Goal: Task Accomplishment & Management: Contribute content

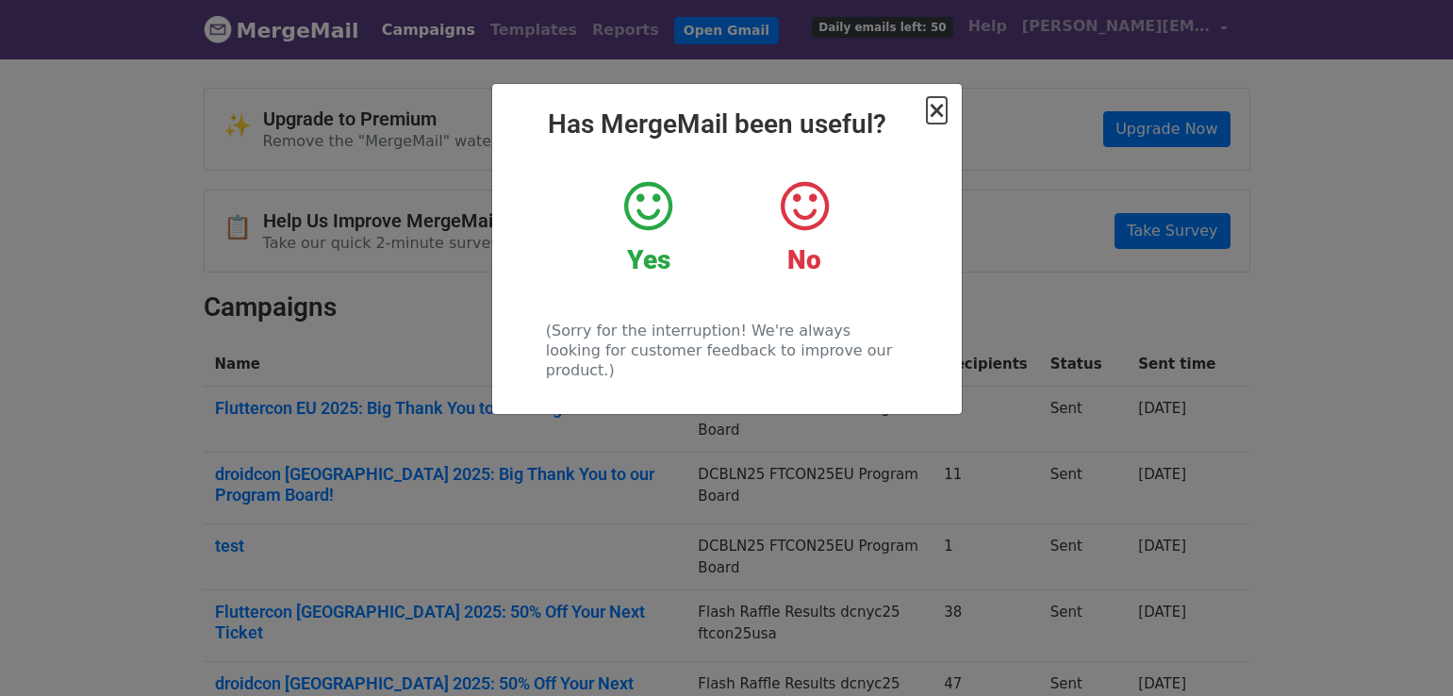
click at [936, 118] on span "×" at bounding box center [936, 110] width 19 height 26
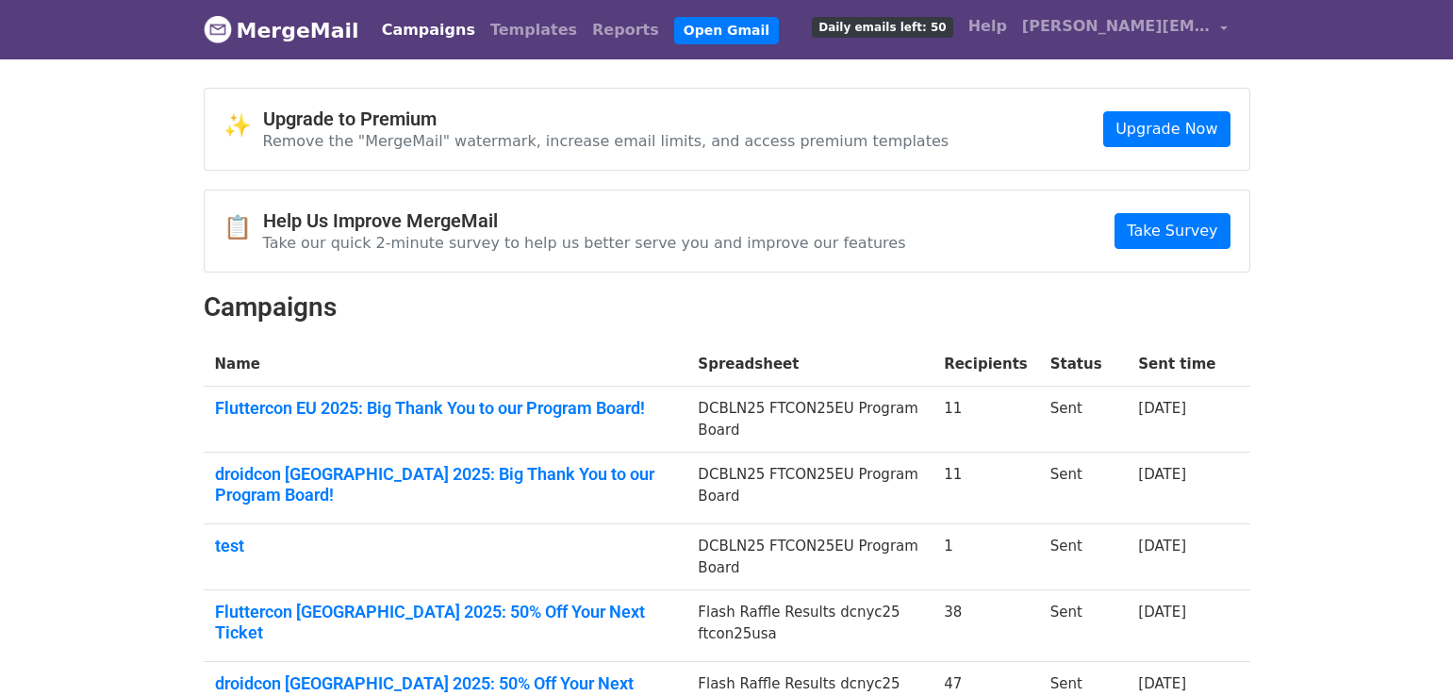
click at [469, 334] on div "✨ Upgrade to Premium Remove the "MergeMail" watermark, increase email limits, a…" at bounding box center [727, 615] width 1075 height 1054
click at [514, 38] on link "Templates" at bounding box center [534, 30] width 102 height 38
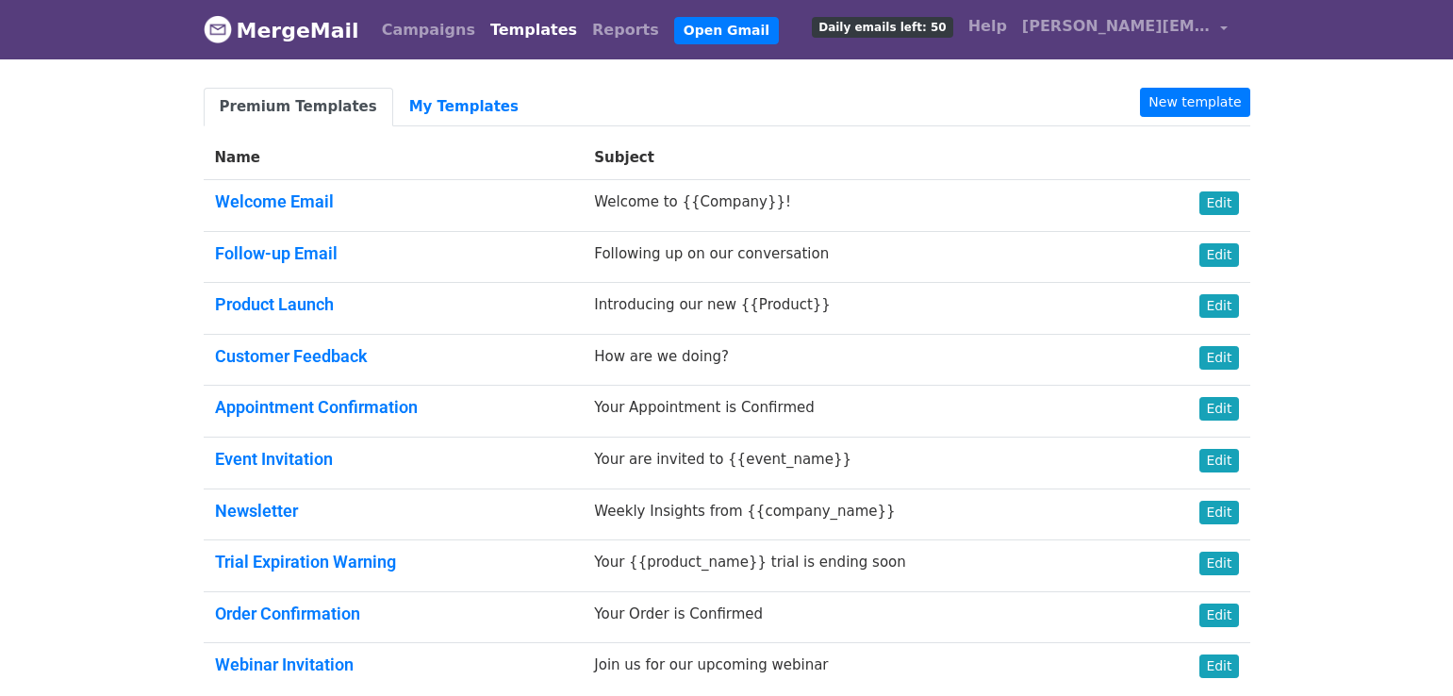
click at [1265, 86] on body "MergeMail Campaigns Templates Reports Open Gmail Daily emails left: 50 Help edu…" at bounding box center [726, 392] width 1453 height 785
click at [1208, 104] on link "New template" at bounding box center [1194, 102] width 109 height 29
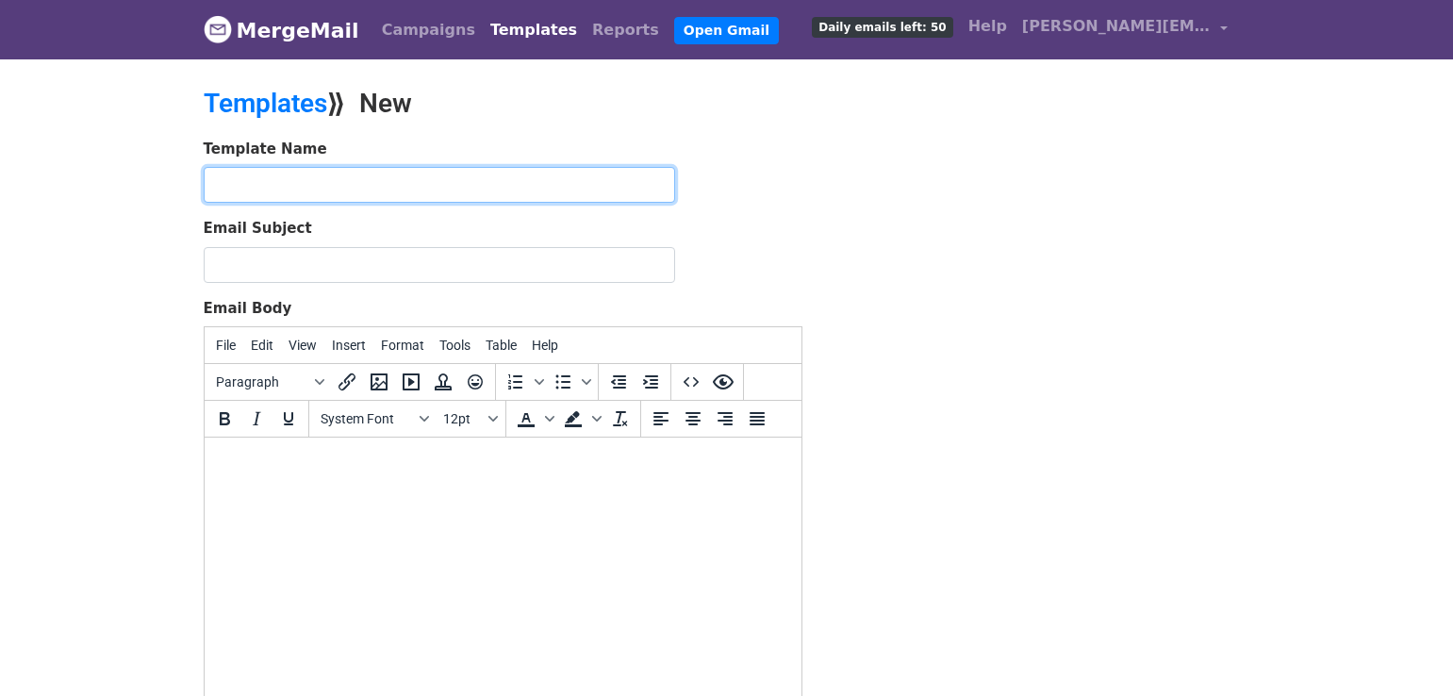
click at [314, 179] on input "text" at bounding box center [440, 185] width 472 height 36
type input "dcbln25 hotel confirmation"
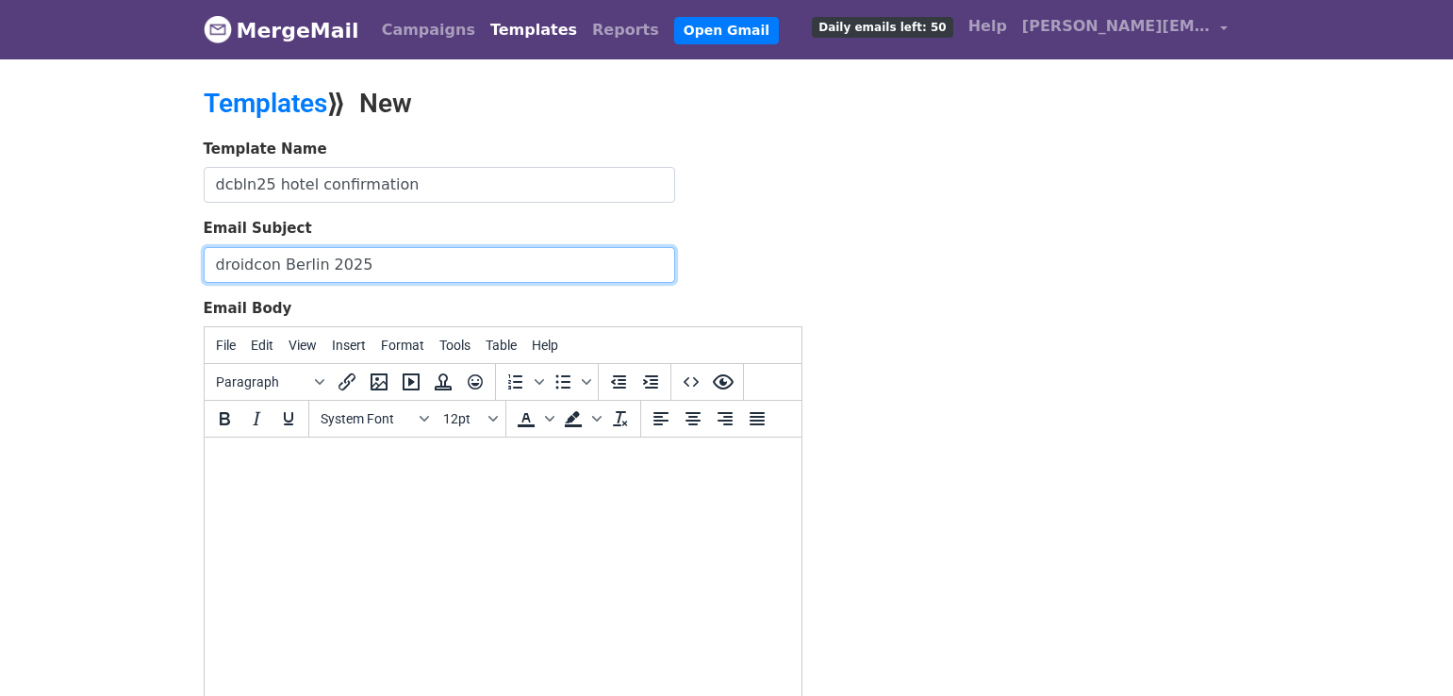
click at [327, 266] on input "droidcon Berlin 2025" at bounding box center [440, 265] width 472 height 36
click at [462, 271] on input "droidcon Berlin & Fluttercon EU 2025" at bounding box center [440, 265] width 472 height 36
click at [502, 274] on input "droidcon Berlin & Fluttercon EU 2025" at bounding box center [440, 265] width 472 height 36
type input "droidcon Berlin & Fluttercon EU 2025 Hotel Confirmation"
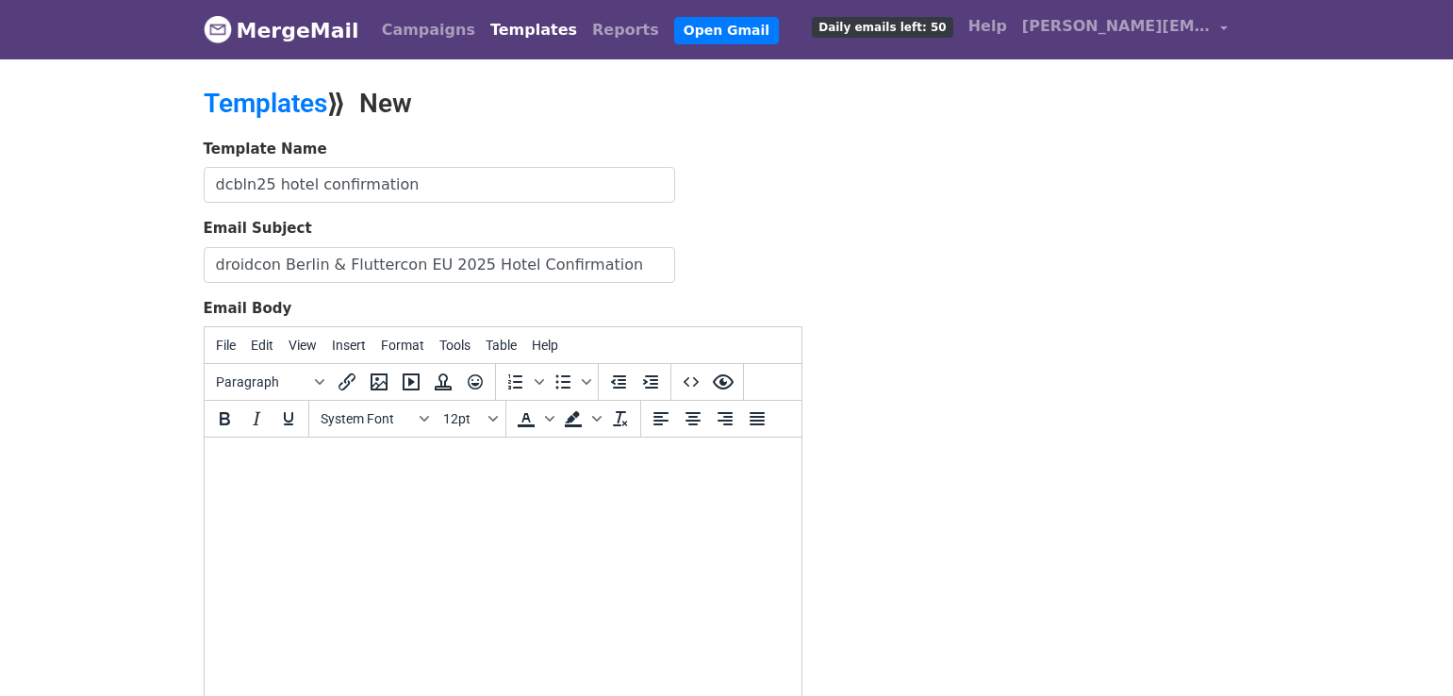
click at [422, 489] on html at bounding box center [502, 463] width 597 height 51
click at [243, 503] on div "To enrich screen reader interactions, please activate Accessibility in Grammarl…" at bounding box center [502, 494] width 567 height 42
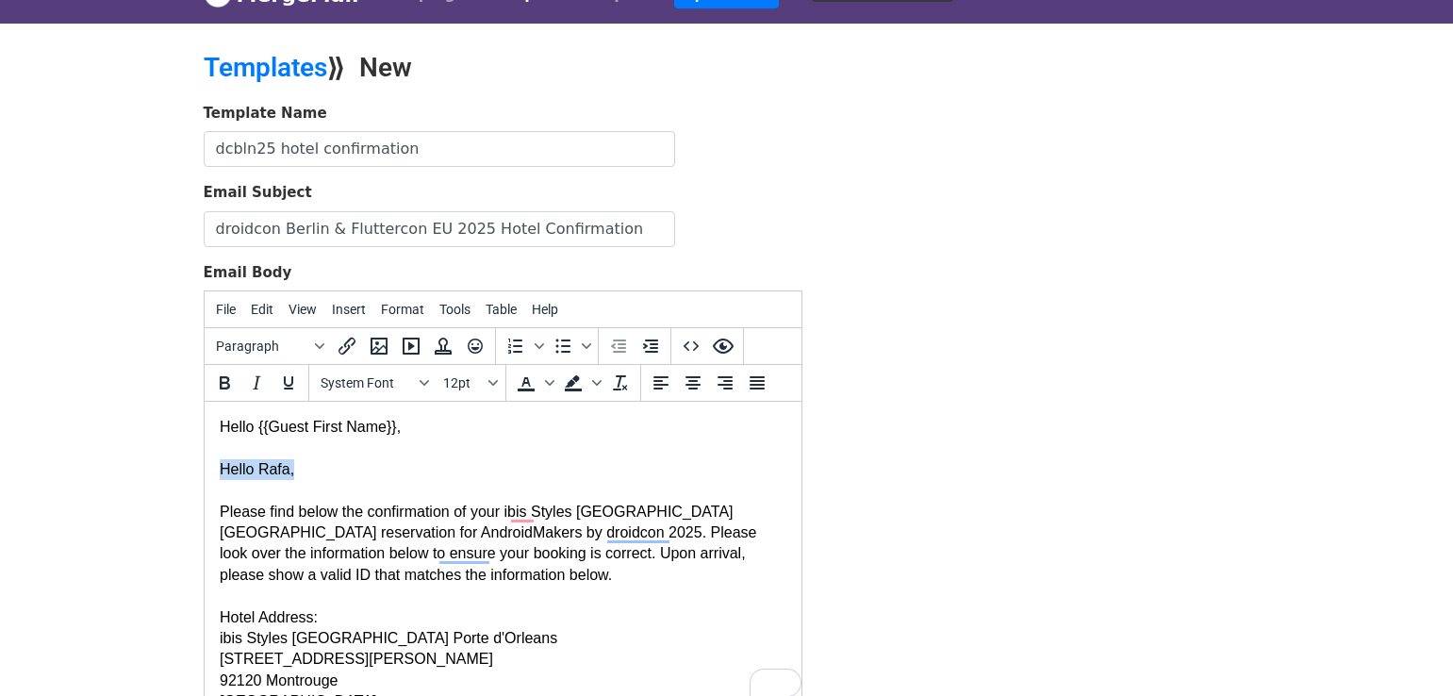
drag, startPoint x: 312, startPoint y: 474, endPoint x: 212, endPoint y: 474, distance: 100.0
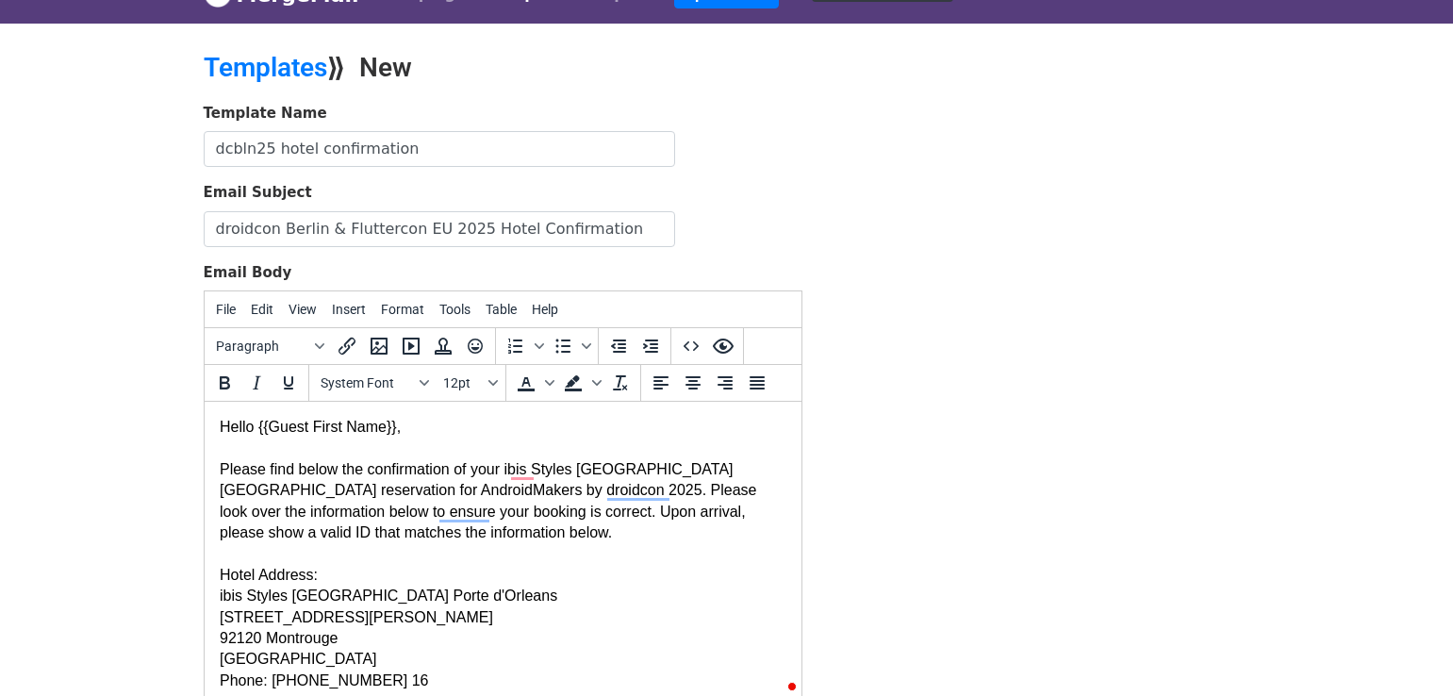
click at [377, 486] on div "Please find below the confirmation of your ibis Styles [GEOGRAPHIC_DATA] [GEOGR…" at bounding box center [502, 501] width 567 height 85
drag, startPoint x: 731, startPoint y: 469, endPoint x: 513, endPoint y: 467, distance: 217.9
click at [513, 467] on div "Please find below the confirmation of your ibis Styles [GEOGRAPHIC_DATA] [GEOGR…" at bounding box center [502, 501] width 567 height 85
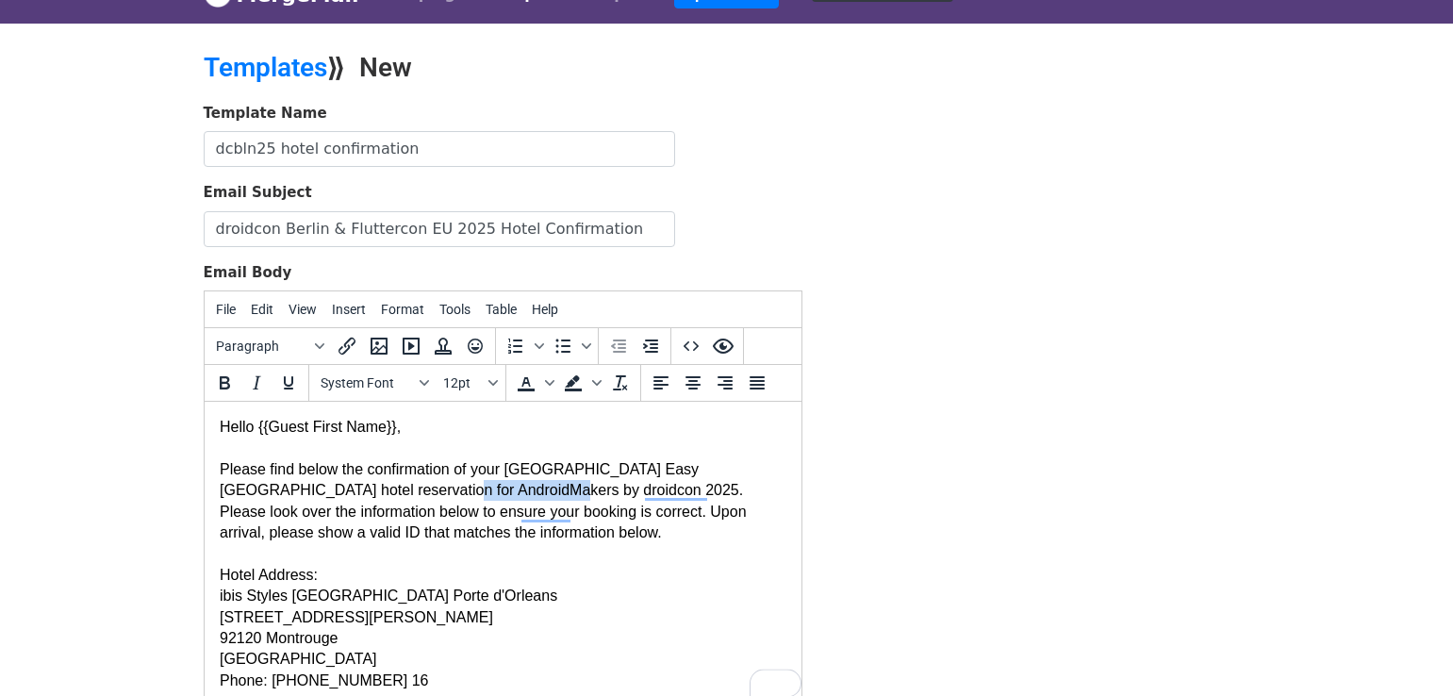
drag, startPoint x: 486, startPoint y: 490, endPoint x: 368, endPoint y: 489, distance: 117.9
click at [368, 489] on div "Please find below the confirmation of your [GEOGRAPHIC_DATA] Easy [GEOGRAPHIC_D…" at bounding box center [502, 501] width 567 height 85
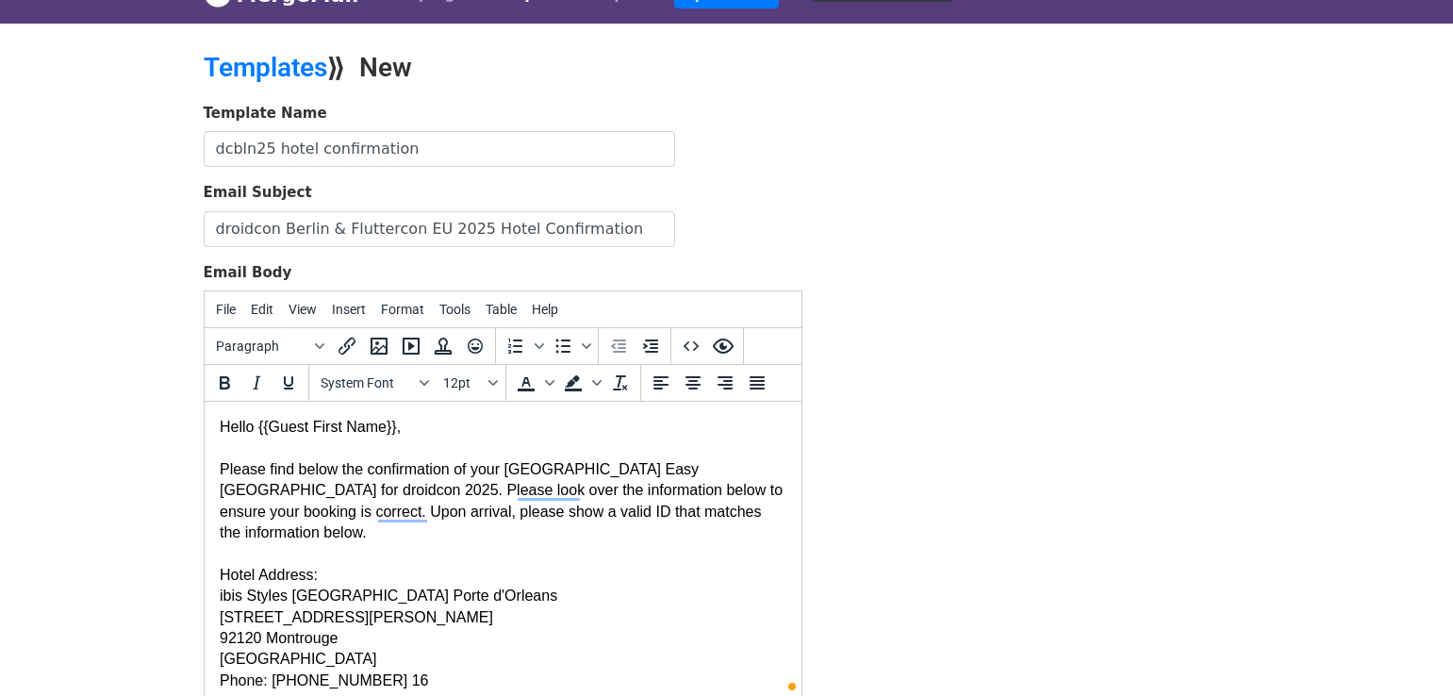
click at [425, 495] on div "Please find below the confirmation of your [GEOGRAPHIC_DATA] Easy [GEOGRAPHIC_D…" at bounding box center [502, 501] width 567 height 85
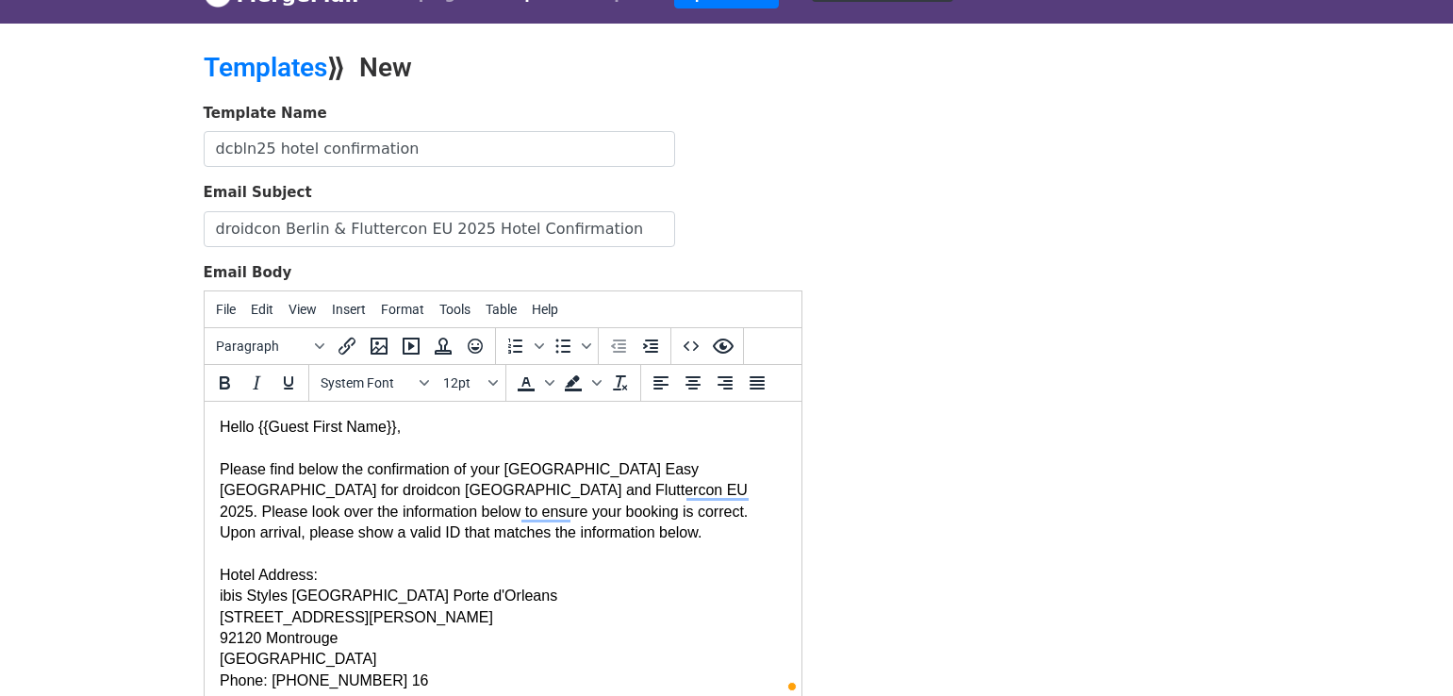
click at [662, 549] on div "To enrich screen reader interactions, please activate Accessibility in Grammarl…" at bounding box center [502, 553] width 567 height 21
drag, startPoint x: 338, startPoint y: 577, endPoint x: 208, endPoint y: 577, distance: 129.2
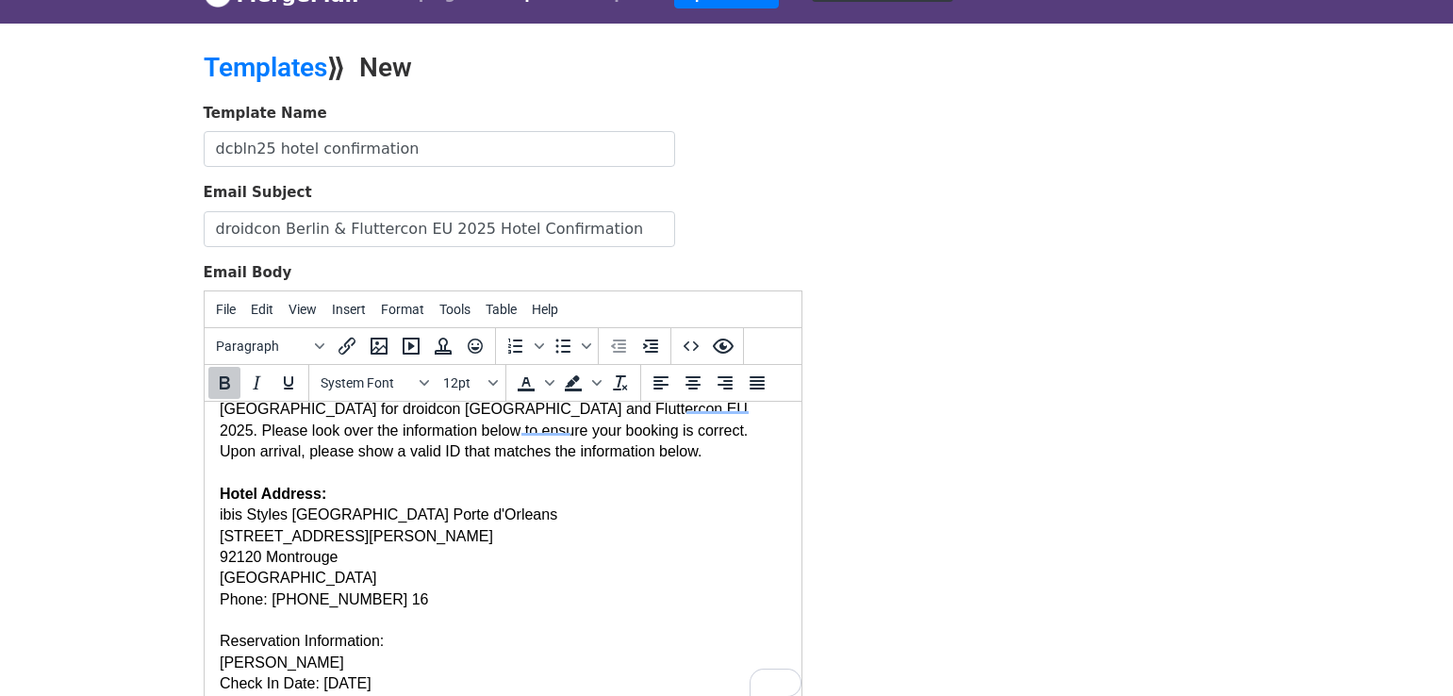
scroll to position [87, 0]
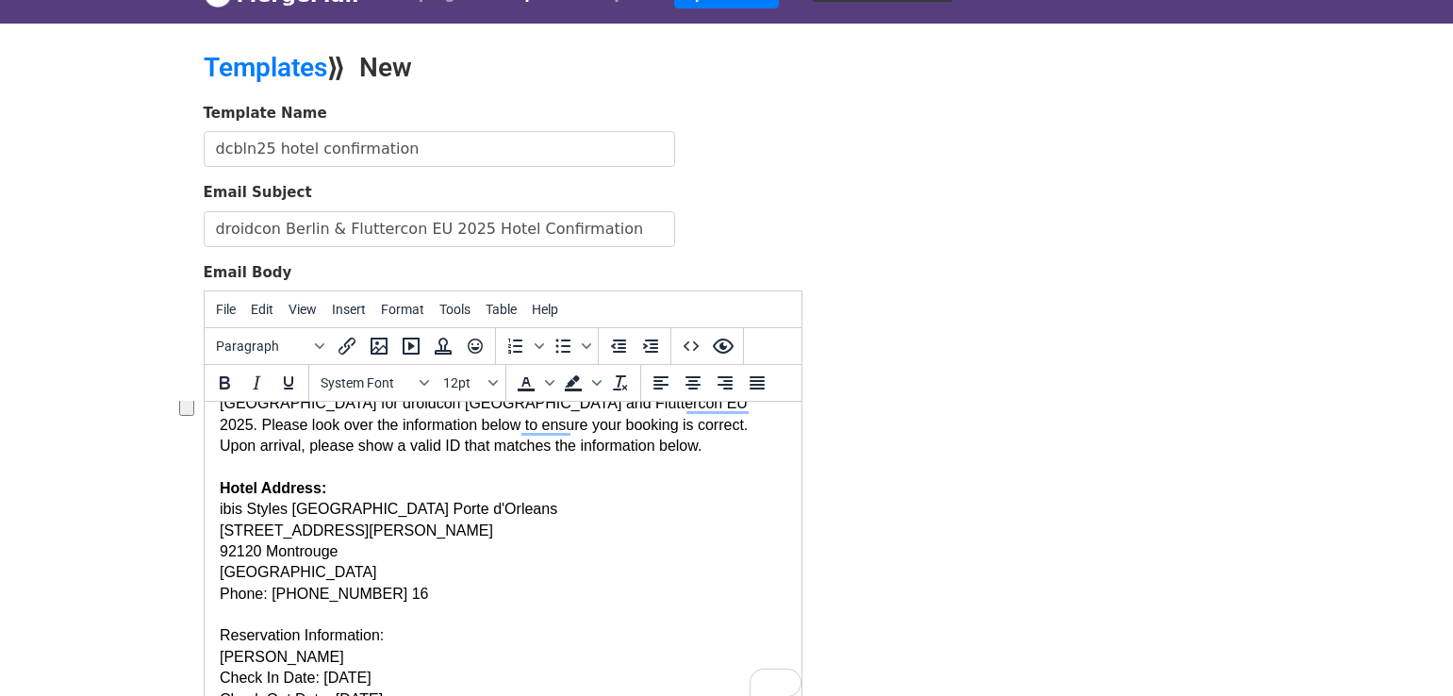
drag, startPoint x: 439, startPoint y: 596, endPoint x: 204, endPoint y: 516, distance: 249.0
click at [204, 516] on html "Hello {{Guest First Name}}, Please find below the confirmation of your [GEOGRAP…" at bounding box center [502, 636] width 597 height 642
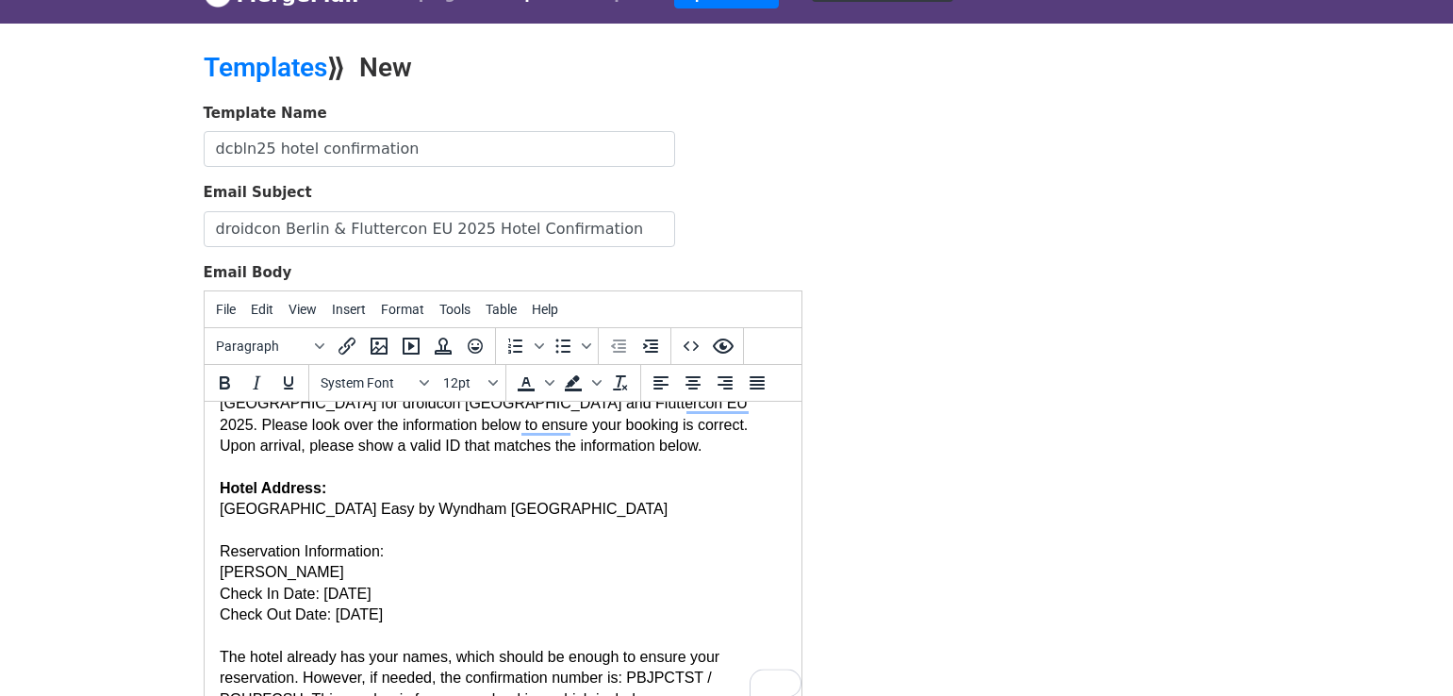
click at [385, 514] on div "[GEOGRAPHIC_DATA] Easy by Wyndham [GEOGRAPHIC_DATA]" at bounding box center [502, 509] width 567 height 21
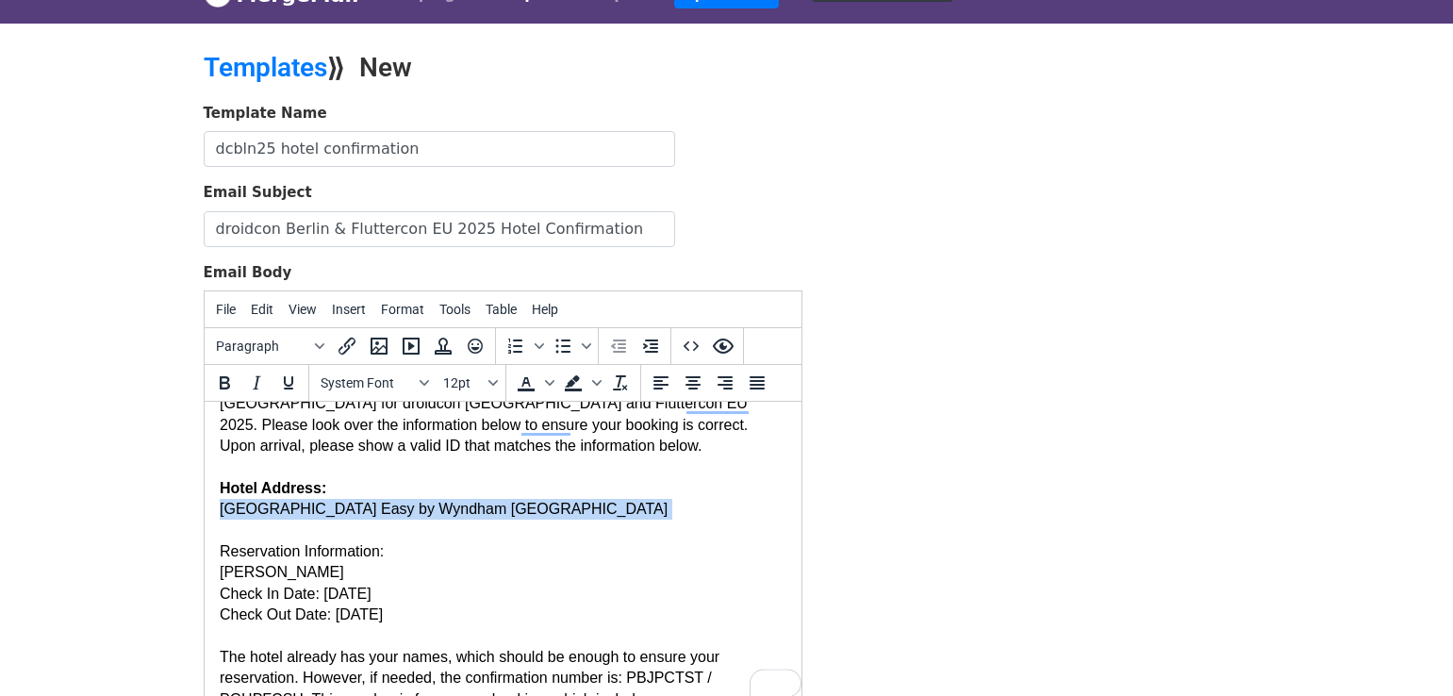
click at [385, 514] on div "[GEOGRAPHIC_DATA] Easy by Wyndham [GEOGRAPHIC_DATA]" at bounding box center [502, 509] width 567 height 21
click at [617, 510] on div "[GEOGRAPHIC_DATA] Easy by Wyndham [GEOGRAPHIC_DATA]" at bounding box center [502, 509] width 567 height 21
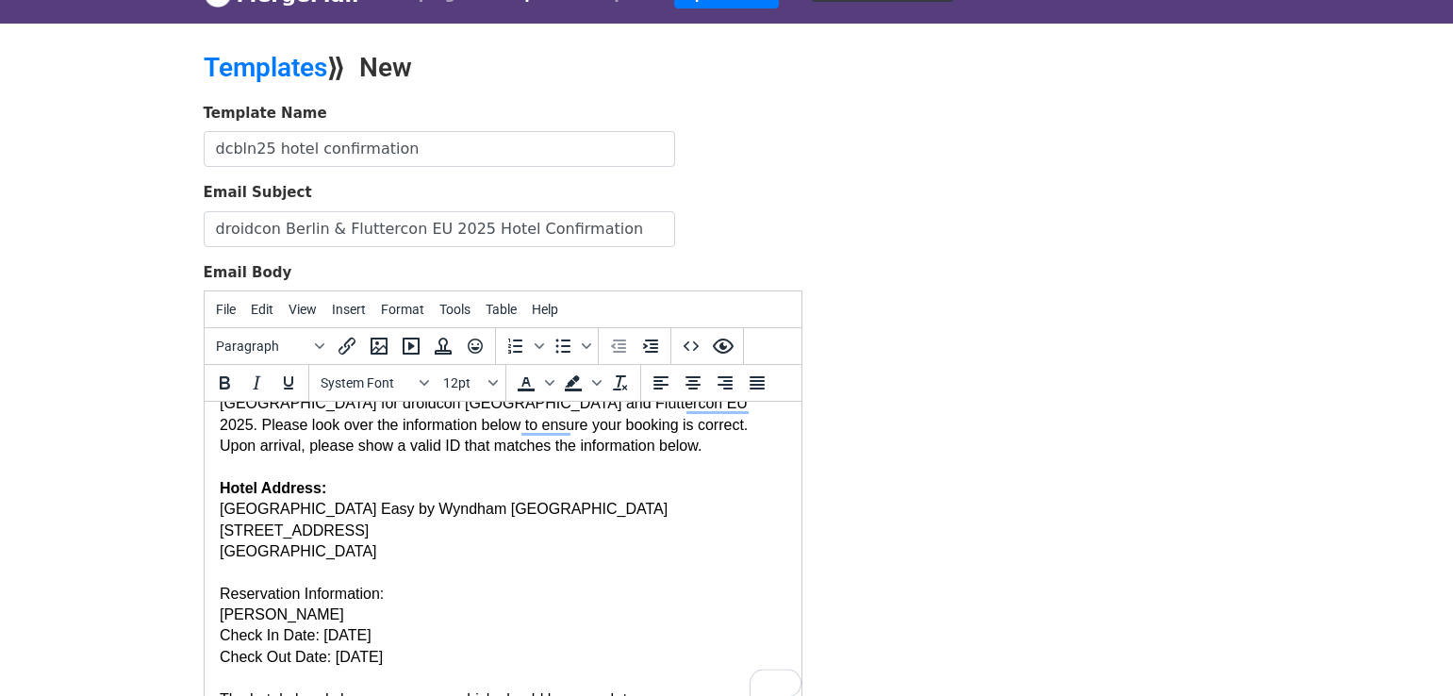
click at [222, 526] on div "[GEOGRAPHIC_DATA] Easy by [PERSON_NAME][GEOGRAPHIC_DATA] [GEOGRAPHIC_DATA] [STR…" at bounding box center [502, 530] width 567 height 63
click at [292, 552] on div "[GEOGRAPHIC_DATA] Easy by [PERSON_NAME][GEOGRAPHIC_DATA] [GEOGRAPHIC_DATA] [STR…" at bounding box center [502, 530] width 567 height 63
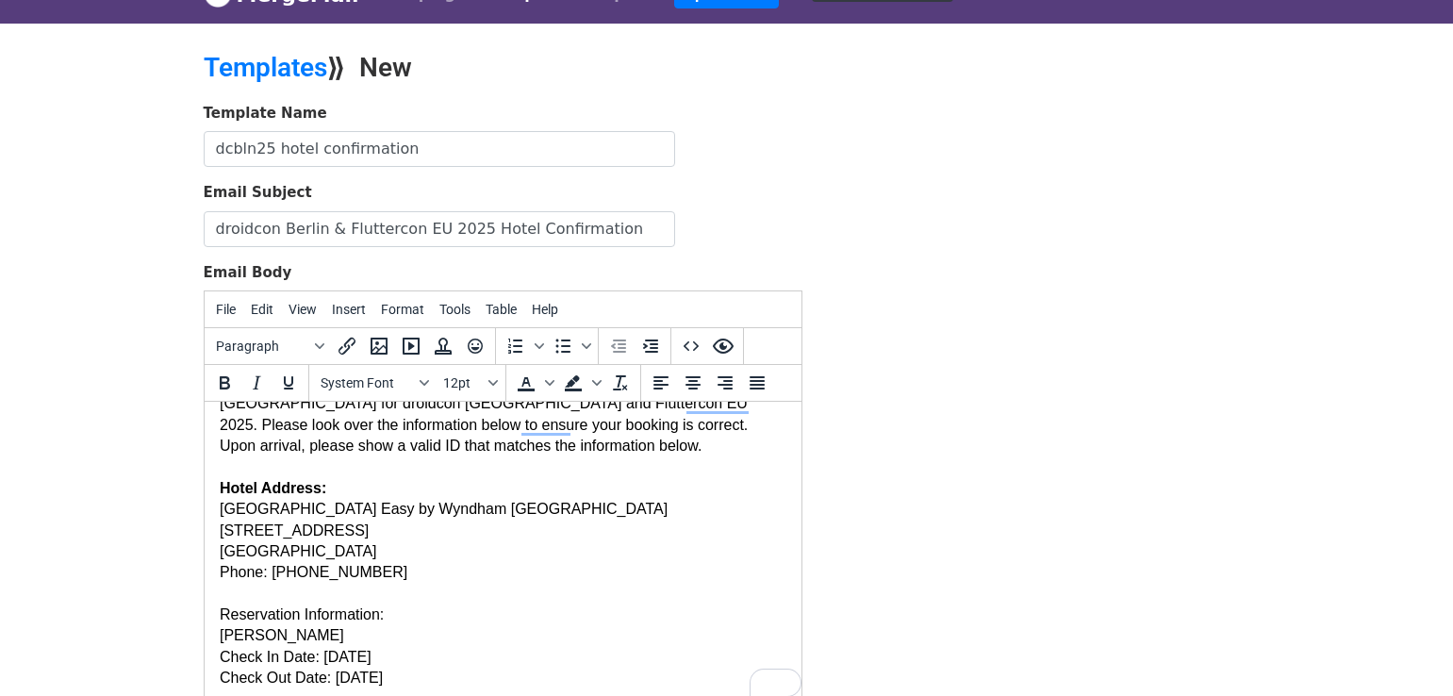
click at [272, 570] on div "[GEOGRAPHIC_DATA] Easy by [PERSON_NAME][GEOGRAPHIC_DATA] [GEOGRAPHIC_DATA][STRE…" at bounding box center [502, 541] width 567 height 85
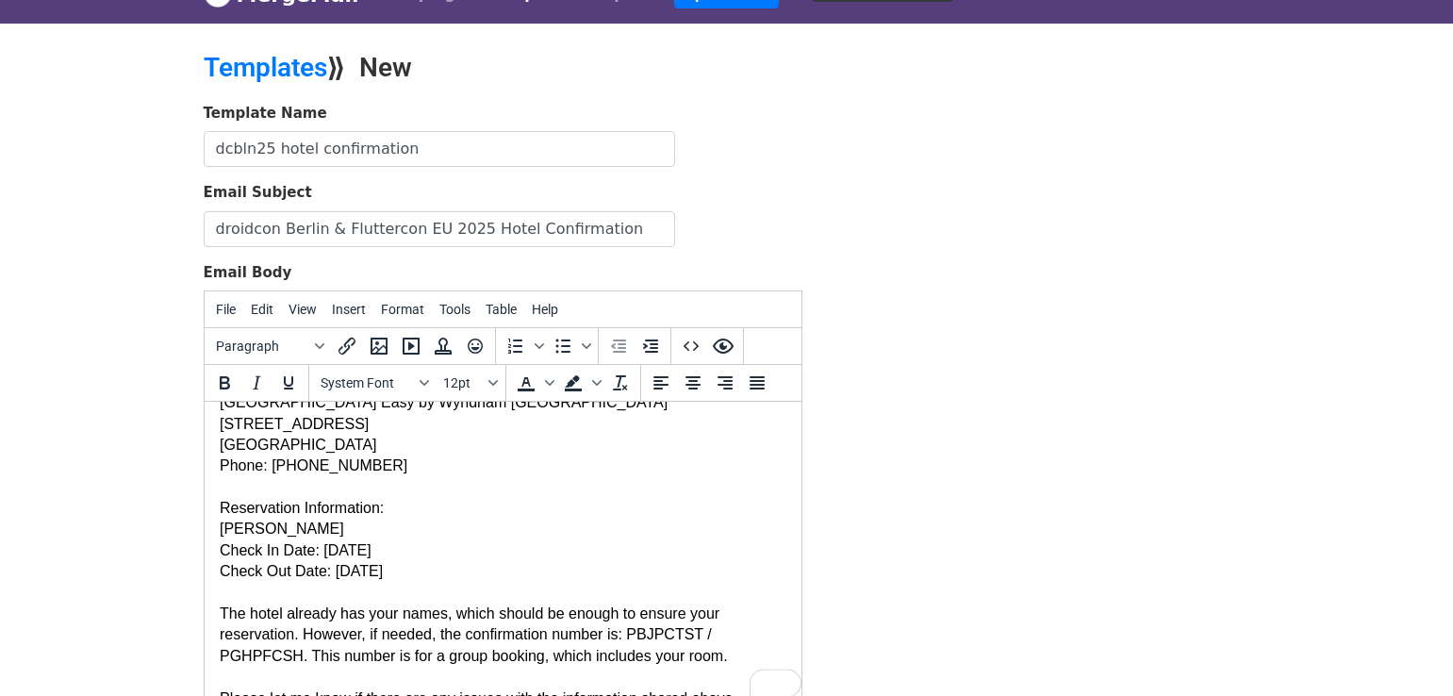
scroll to position [193, 0]
click at [298, 516] on div "Reservation Information:" at bounding box center [502, 508] width 567 height 21
click at [272, 538] on div "[PERSON_NAME]" at bounding box center [502, 529] width 567 height 21
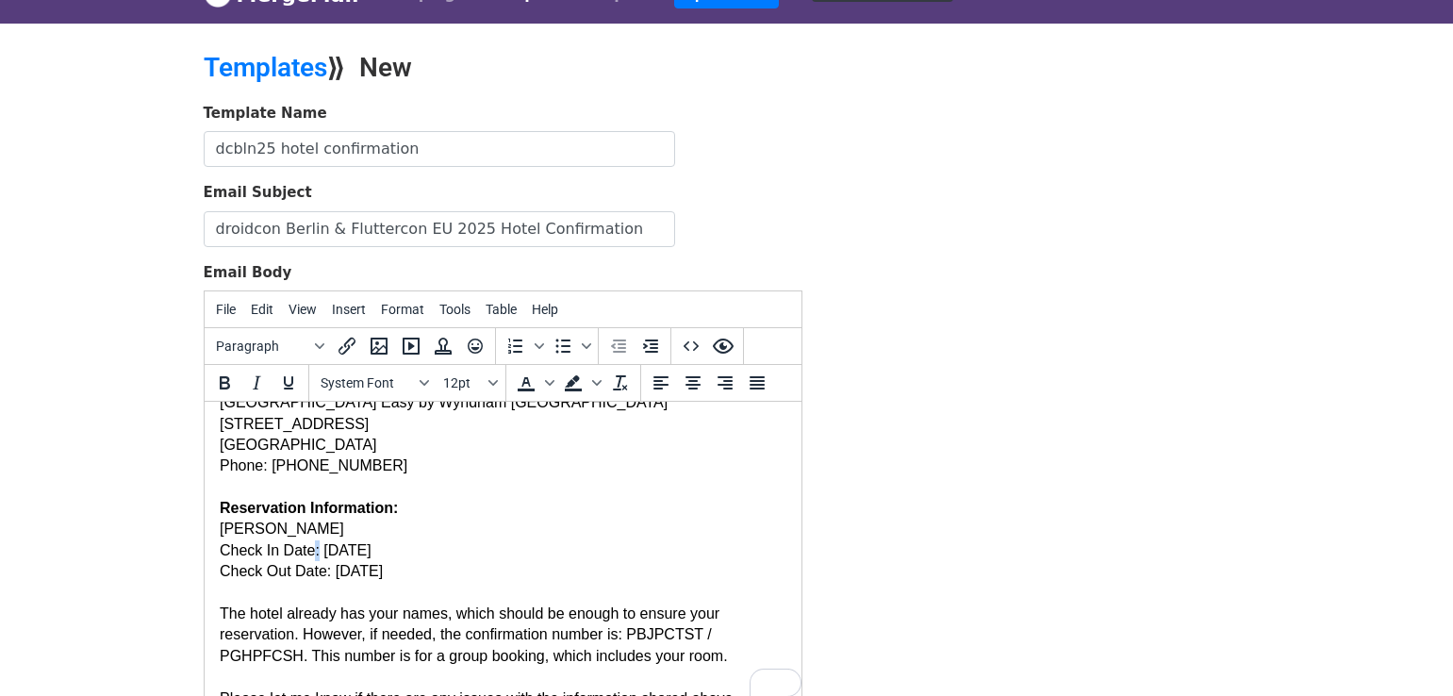
click at [312, 543] on div "Check In Date: [DATE]" at bounding box center [502, 550] width 567 height 21
drag, startPoint x: 309, startPoint y: 524, endPoint x: 202, endPoint y: 524, distance: 107.5
click at [204, 524] on html "Hello {{Guest First Name}}, Please find below the confirmation of your [GEOGRAP…" at bounding box center [502, 518] width 597 height 621
click at [348, 528] on span "To enrich screen reader interactions, please activate Accessibility in Grammarl…" at bounding box center [350, 528] width 6 height 16
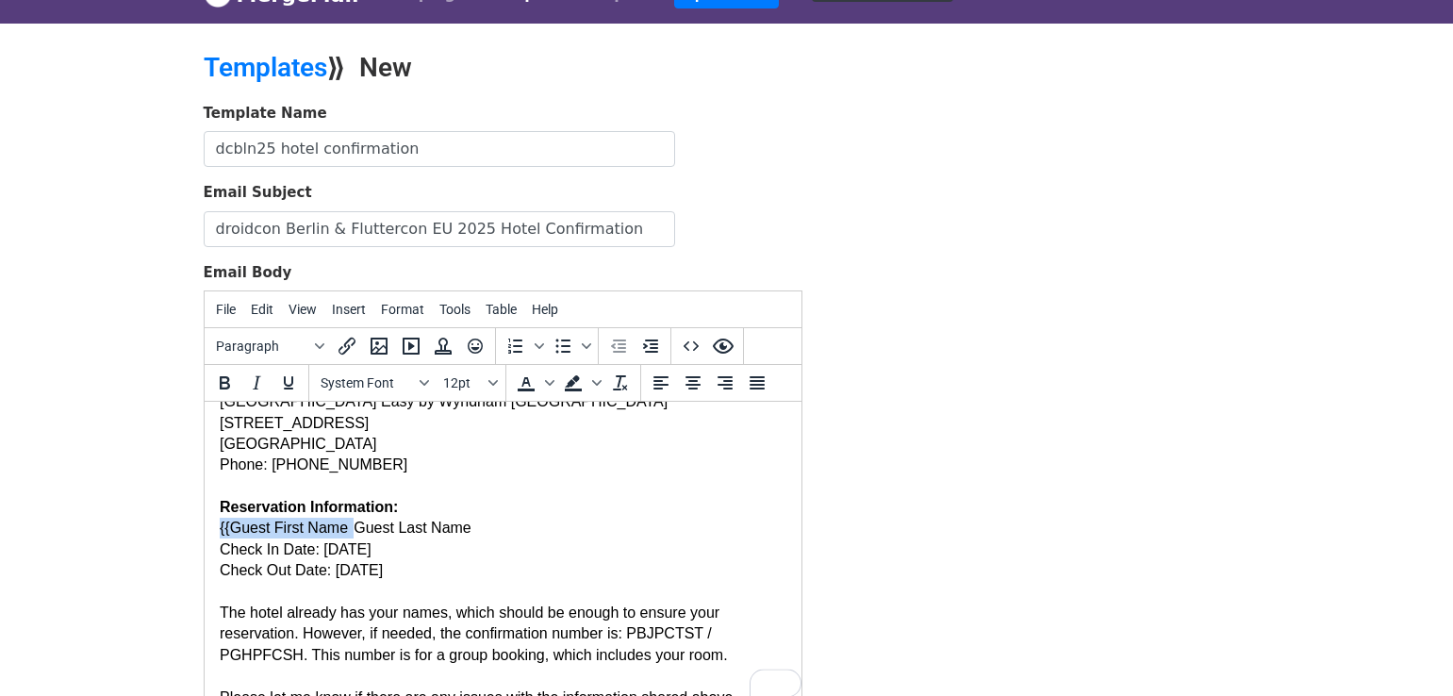
drag, startPoint x: 356, startPoint y: 527, endPoint x: 217, endPoint y: 531, distance: 138.7
click at [217, 531] on html "Hello {{Guest First Name}}, Please find below the confirmation of your [GEOGRAP…" at bounding box center [502, 517] width 597 height 621
click at [365, 525] on div "{{Guest Last Name" at bounding box center [502, 528] width 567 height 21
click at [380, 530] on span "{{Guest First Name" at bounding box center [438, 528] width 128 height 16
click at [528, 532] on div "{{Guest Last Name}}, { {Guest First Name" at bounding box center [502, 528] width 567 height 21
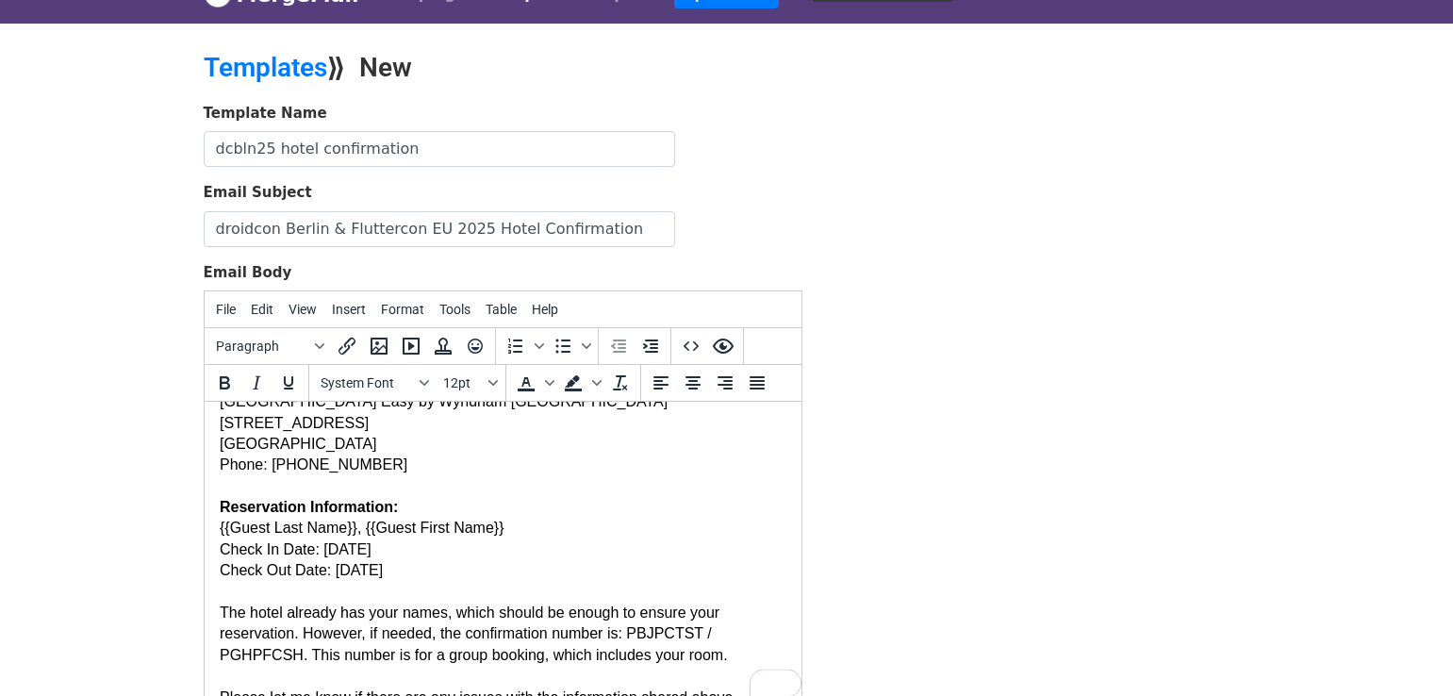
drag, startPoint x: 412, startPoint y: 549, endPoint x: 338, endPoint y: 548, distance: 74.5
click at [338, 548] on div "Check In Date: [DATE]" at bounding box center [502, 549] width 567 height 21
drag, startPoint x: 425, startPoint y: 571, endPoint x: 338, endPoint y: 569, distance: 87.7
click at [338, 569] on div "Check Out Date: [DATE]" at bounding box center [502, 570] width 567 height 21
click at [344, 606] on div "The hotel already has your names, which should be enough to ensure your reserva…" at bounding box center [502, 634] width 567 height 63
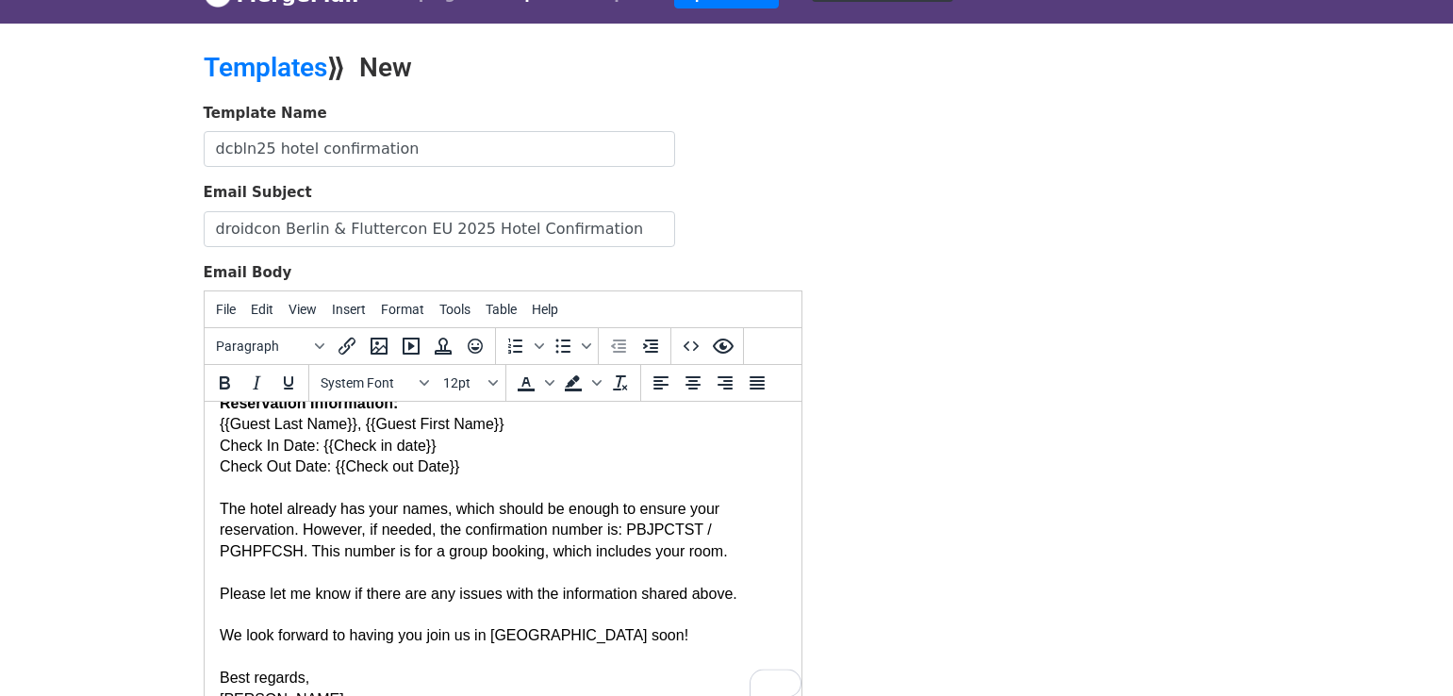
scroll to position [308, 0]
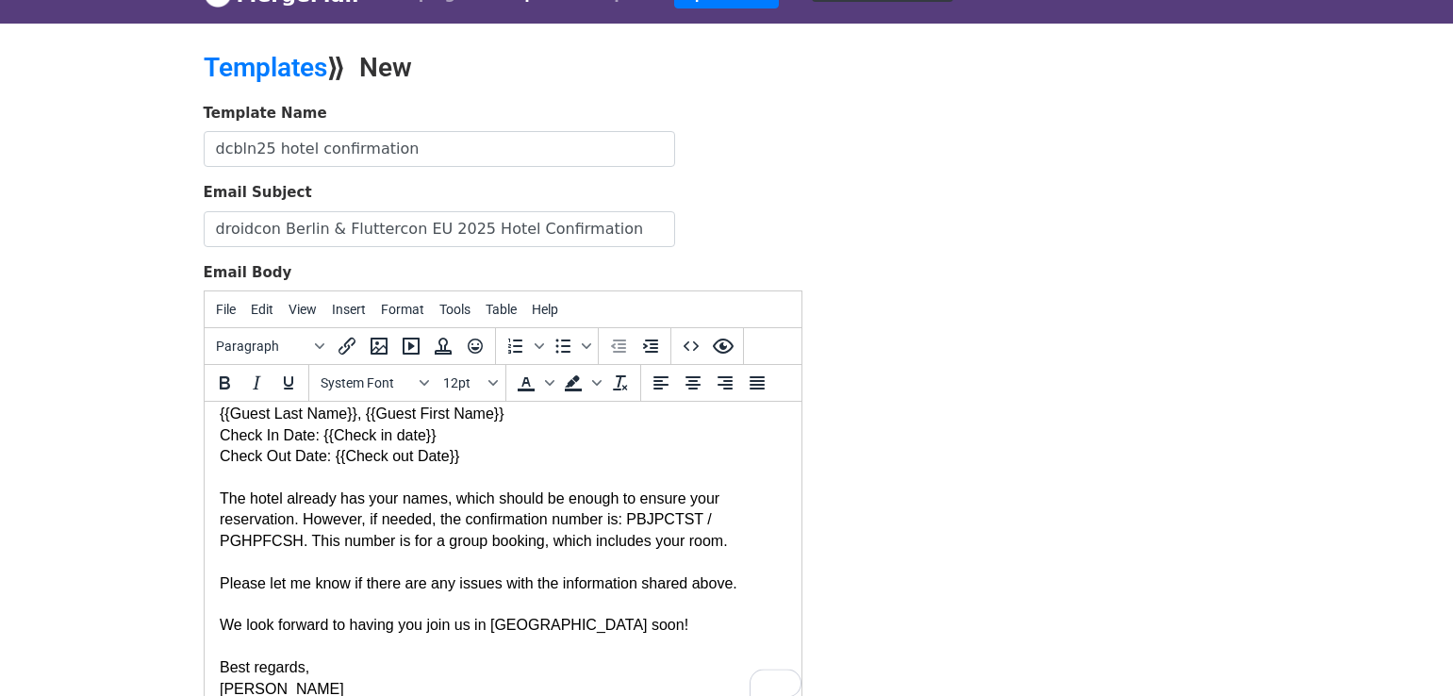
click at [423, 528] on div "The hotel already has your names, which should be enough to ensure your reserva…" at bounding box center [502, 520] width 567 height 63
drag, startPoint x: 637, startPoint y: 519, endPoint x: 296, endPoint y: 541, distance: 341.2
click at [296, 541] on div "The hotel already has your names, which should be enough to ensure your reserva…" at bounding box center [502, 520] width 567 height 63
click at [450, 540] on div "The hotel already has your names, which should be enough to ensure your reserva…" at bounding box center [502, 520] width 567 height 63
drag, startPoint x: 744, startPoint y: 538, endPoint x: 729, endPoint y: 519, distance: 24.9
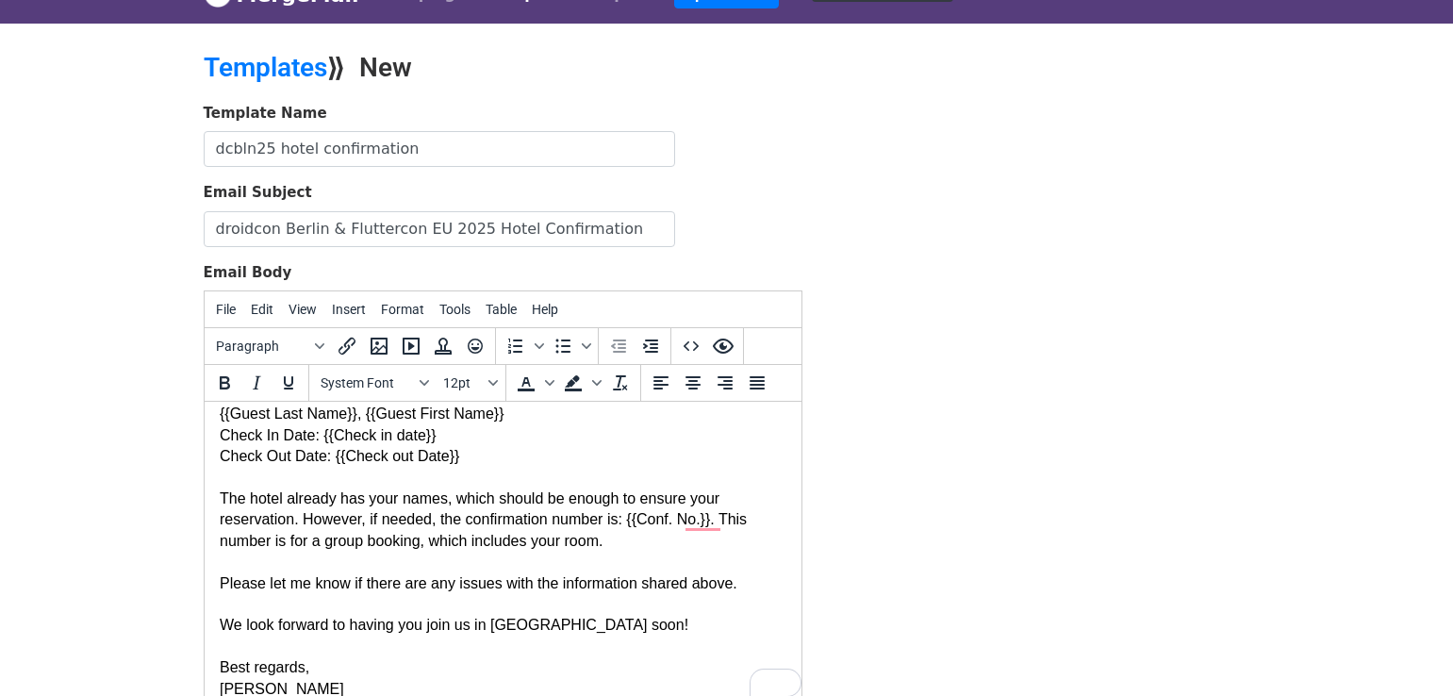
click at [729, 519] on div "The hotel already has your names, which should be enough to ensure your reserva…" at bounding box center [502, 520] width 567 height 63
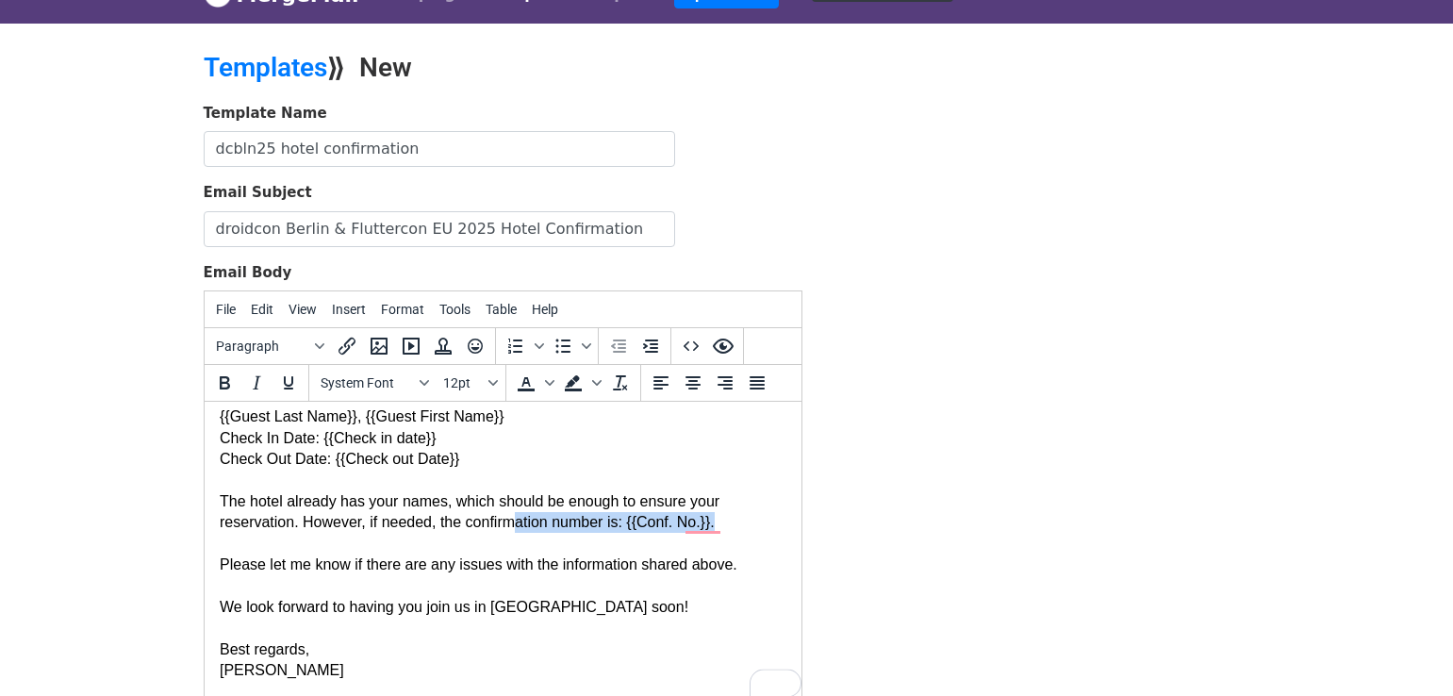
drag, startPoint x: 754, startPoint y: 525, endPoint x: 522, endPoint y: 525, distance: 231.0
click at [522, 525] on div "The hotel already has your names, which should be enough to ensure your reserva…" at bounding box center [502, 512] width 567 height 42
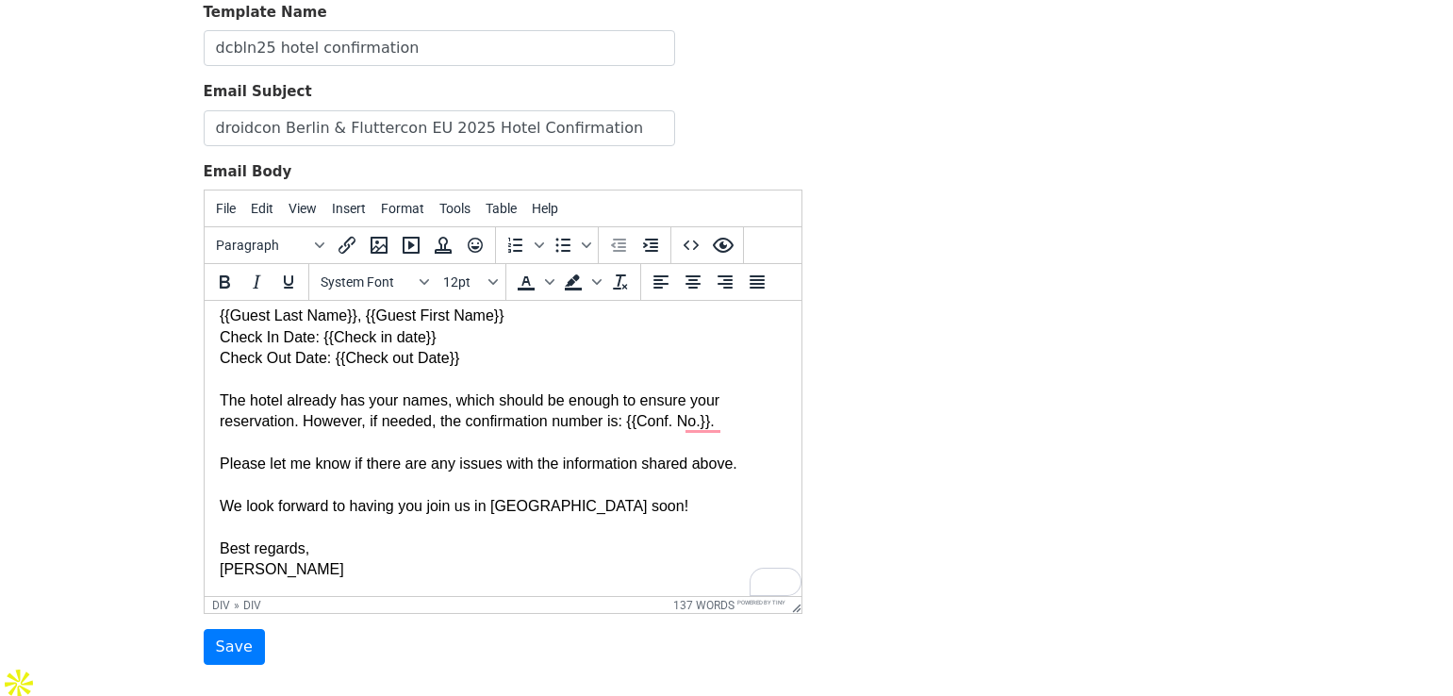
scroll to position [139, 0]
click at [515, 504] on div "We look forward to having you join us in [GEOGRAPHIC_DATA] soon!" at bounding box center [502, 504] width 567 height 21
click at [536, 555] on div "Best regards," at bounding box center [502, 547] width 567 height 21
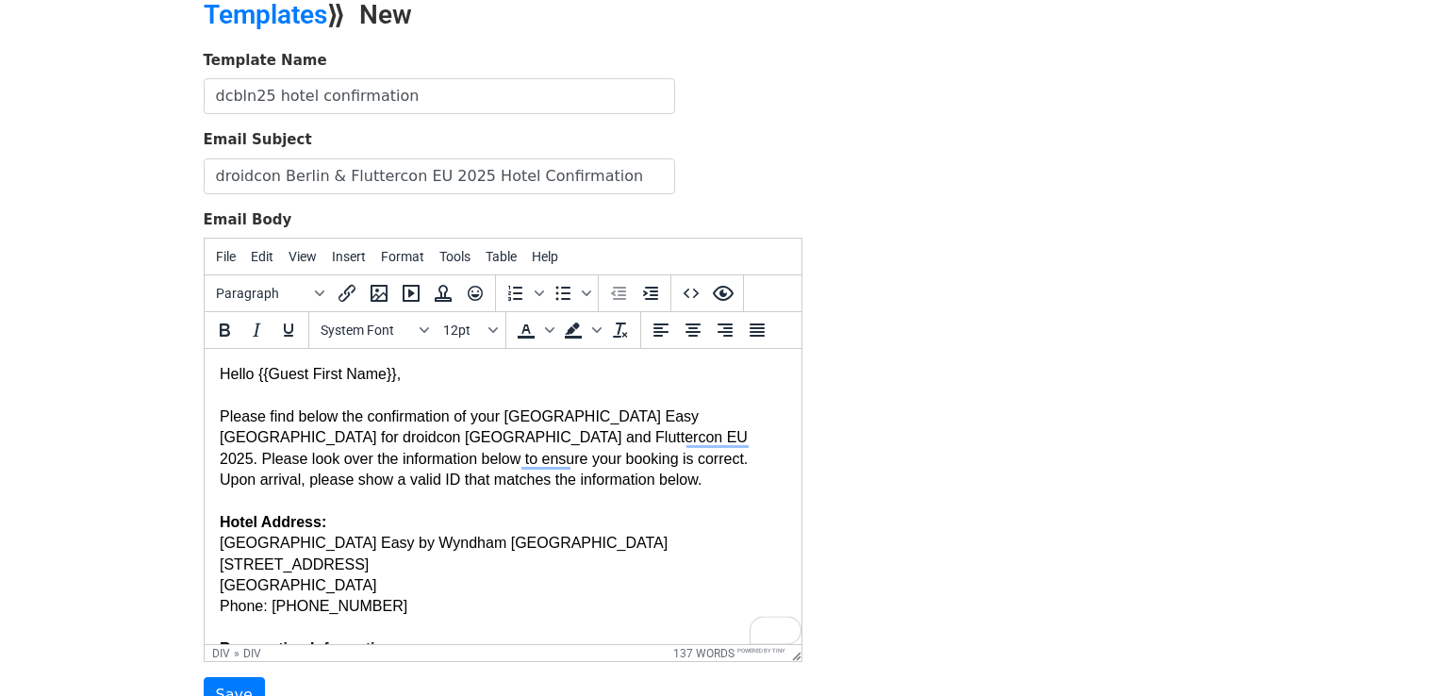
scroll to position [78, 0]
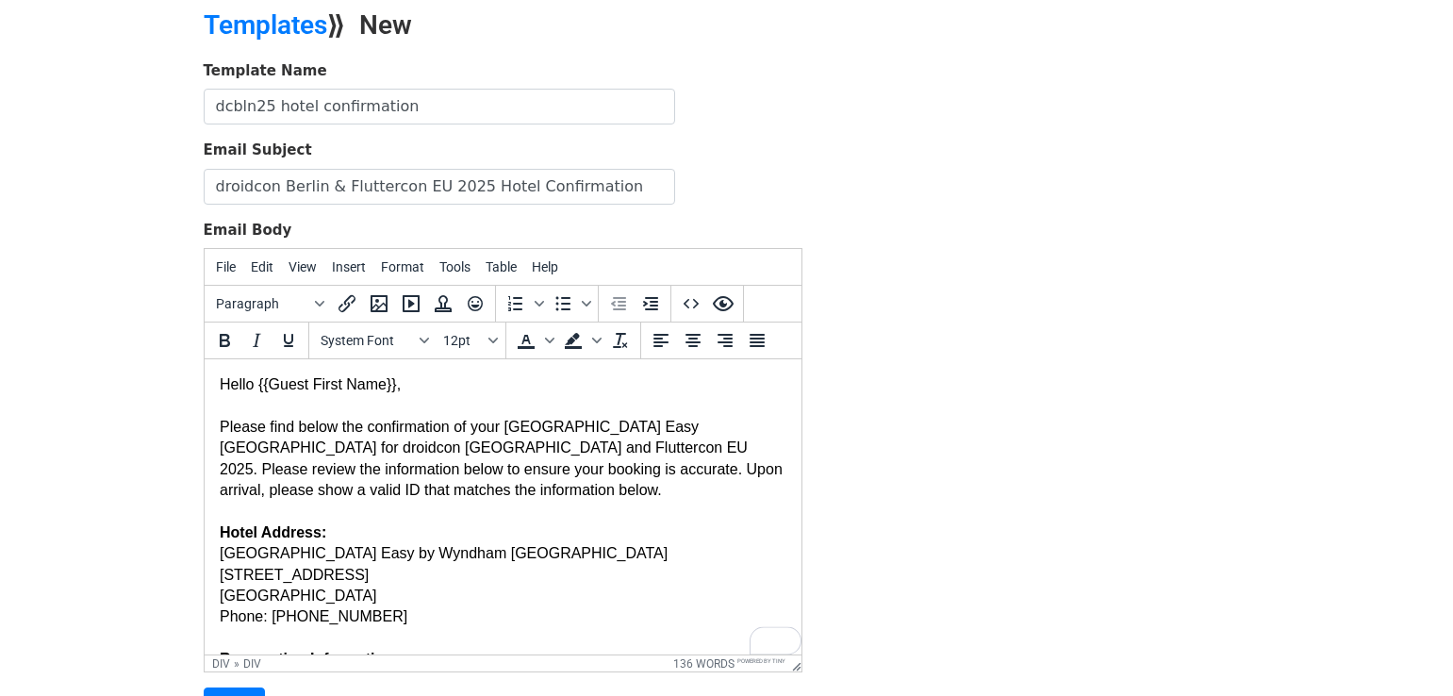
click at [663, 486] on div "Please find below the confirmation of your [GEOGRAPHIC_DATA] Easy [GEOGRAPHIC_D…" at bounding box center [502, 459] width 567 height 85
click at [543, 471] on div "Please find below the confirmation of your [GEOGRAPHIC_DATA] Easy [GEOGRAPHIC_D…" at bounding box center [502, 459] width 567 height 85
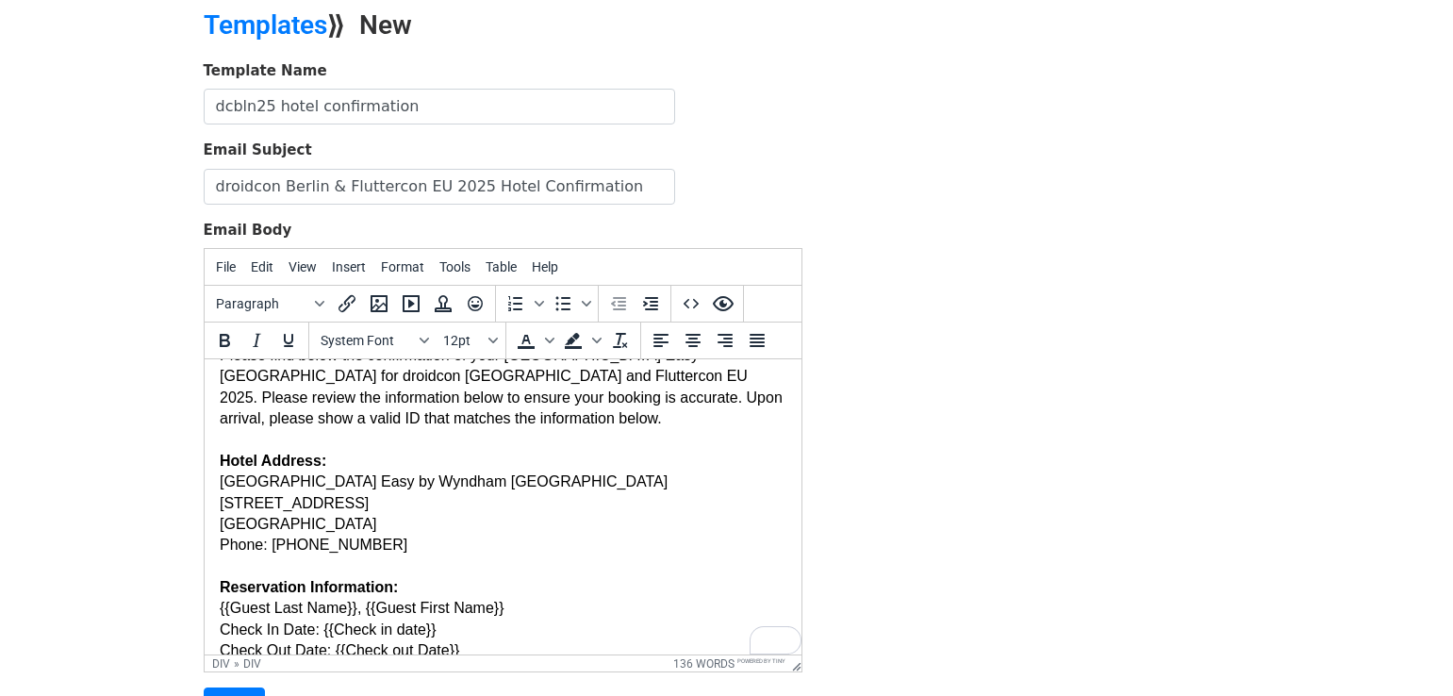
scroll to position [86, 0]
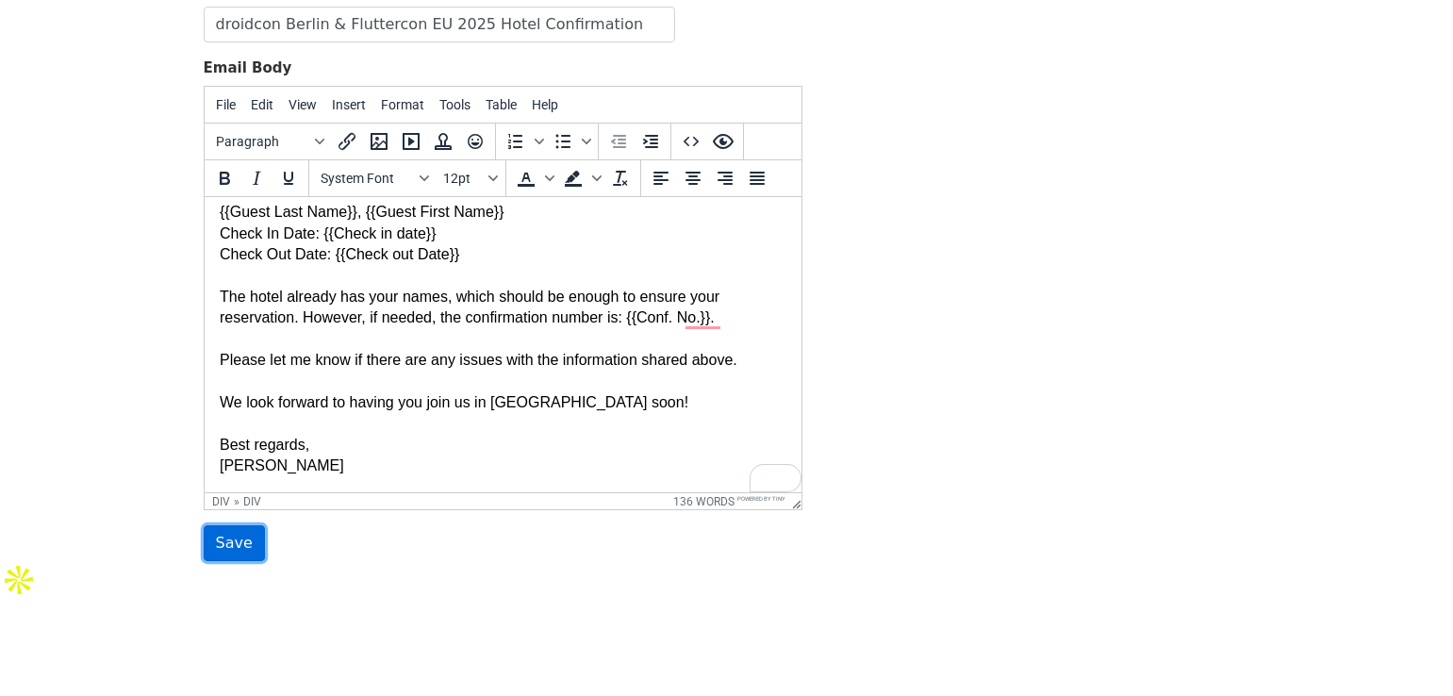
click at [229, 540] on input "Save" at bounding box center [234, 543] width 61 height 36
